Goal: Ask a question

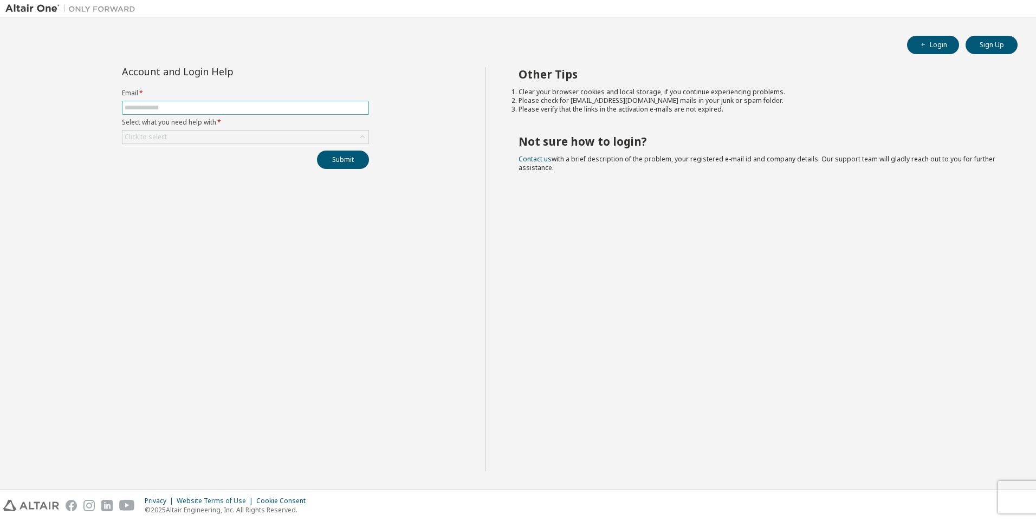
click at [275, 103] on span at bounding box center [245, 108] width 247 height 14
click at [275, 105] on input "text" at bounding box center [246, 107] width 242 height 9
type input "**********"
click at [223, 139] on div "Click to select" at bounding box center [245, 137] width 246 height 13
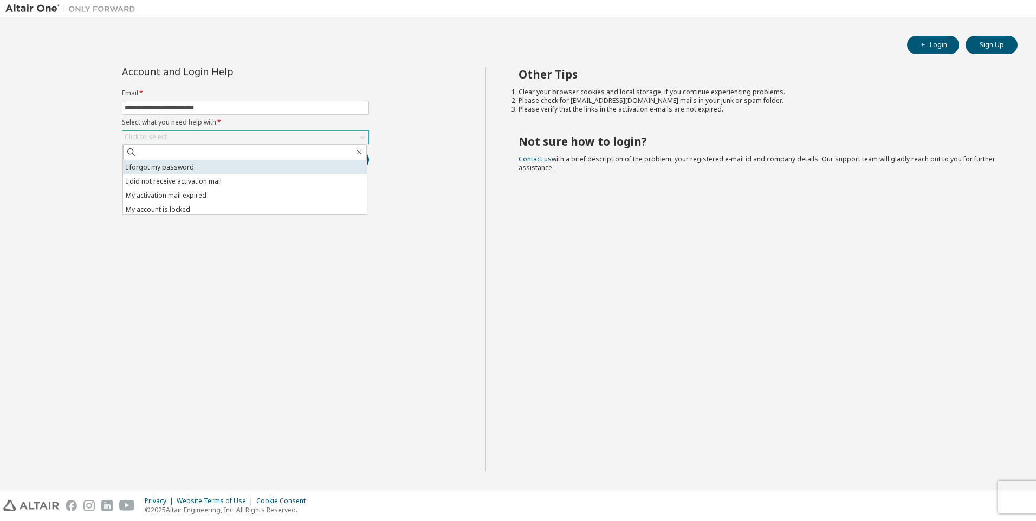
click at [193, 165] on li "I forgot my password" at bounding box center [245, 167] width 244 height 14
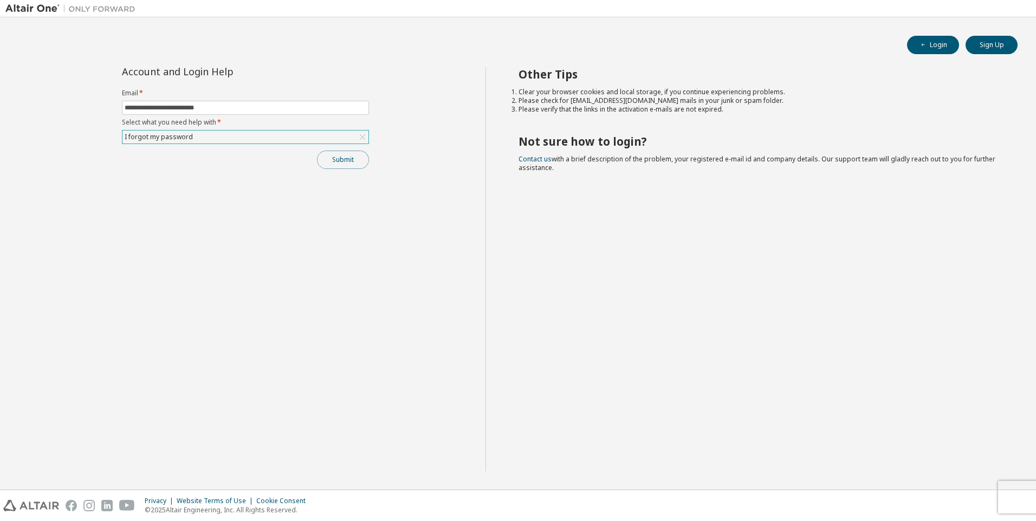
click at [348, 166] on button "Submit" at bounding box center [343, 160] width 52 height 18
click at [349, 158] on button "Submit" at bounding box center [343, 160] width 52 height 18
